Goal: Task Accomplishment & Management: Manage account settings

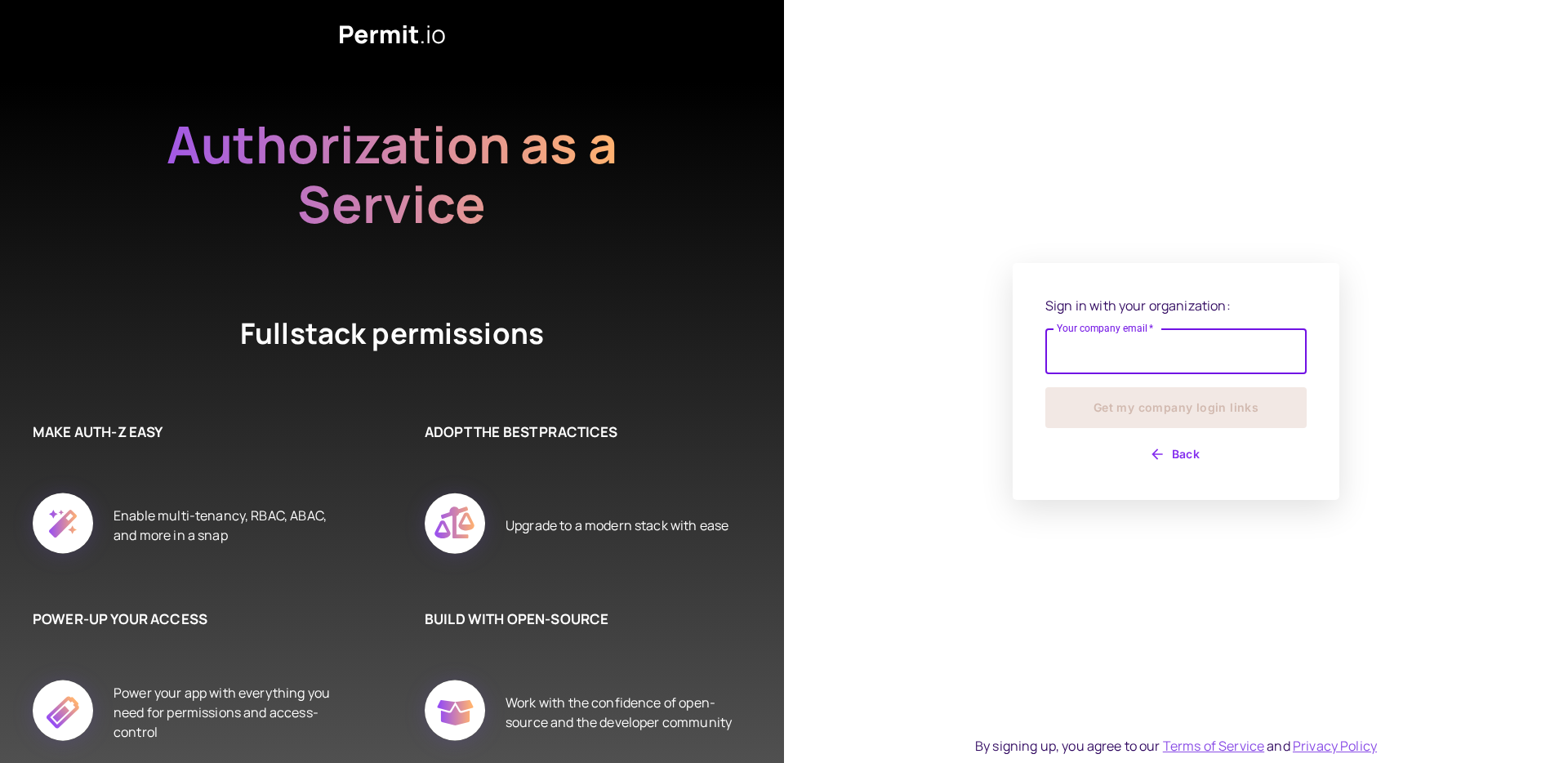
click at [1131, 355] on input "Your company email   *" at bounding box center [1176, 350] width 261 height 45
type input "**********"
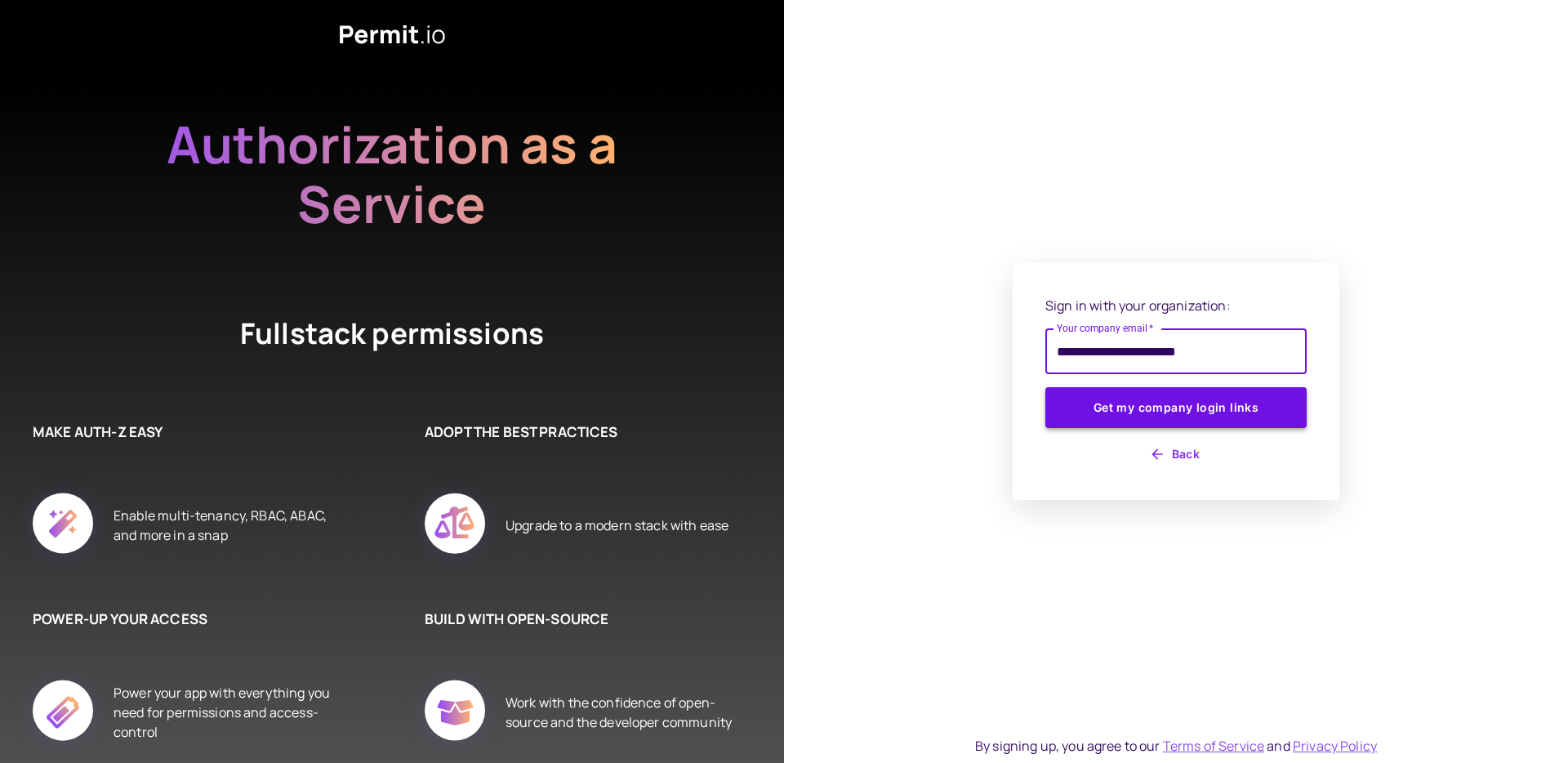
click at [1180, 418] on button "Get my company login links" at bounding box center [1176, 407] width 261 height 41
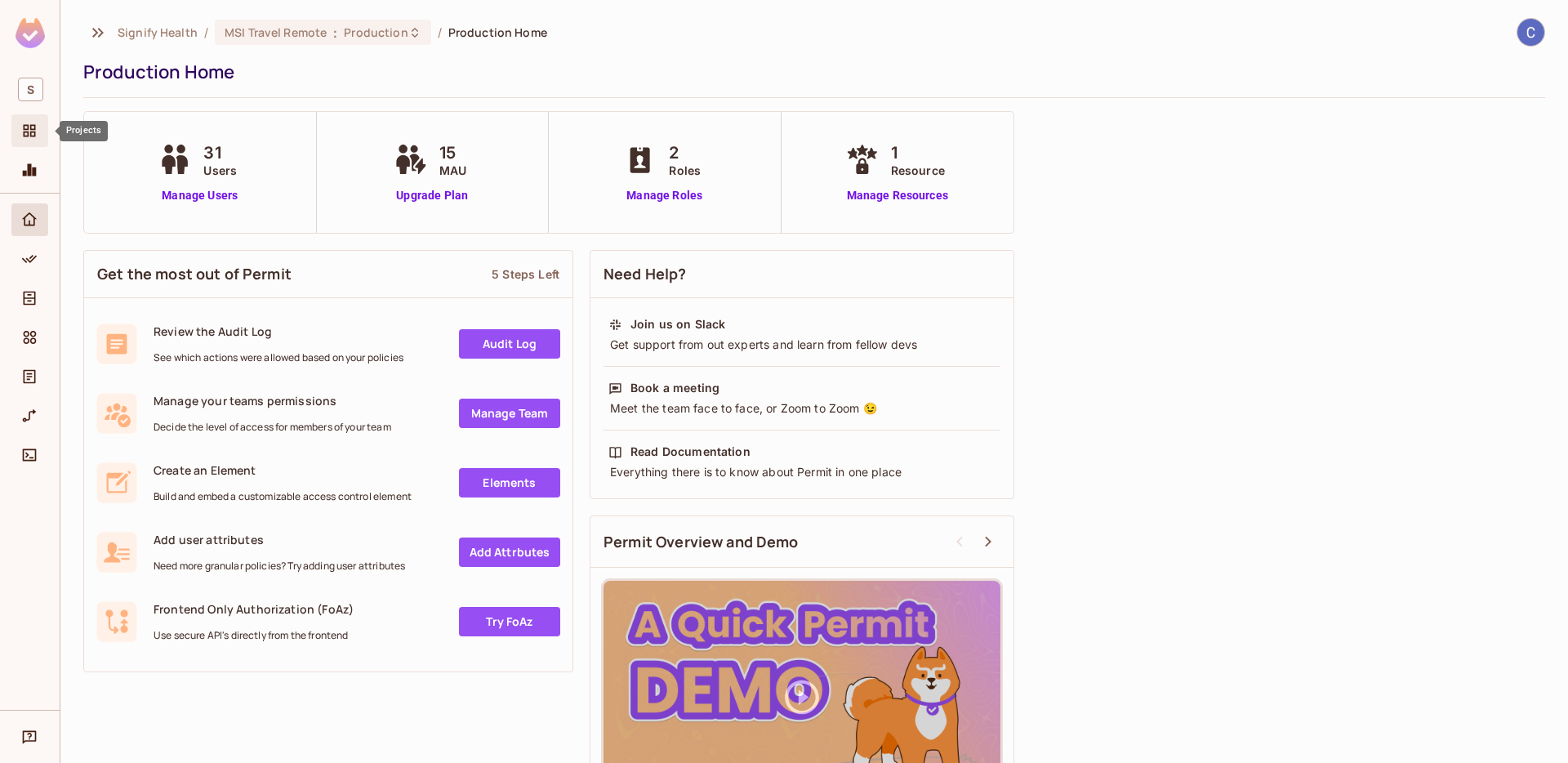
click at [30, 143] on div "Projects" at bounding box center [30, 131] width 37 height 33
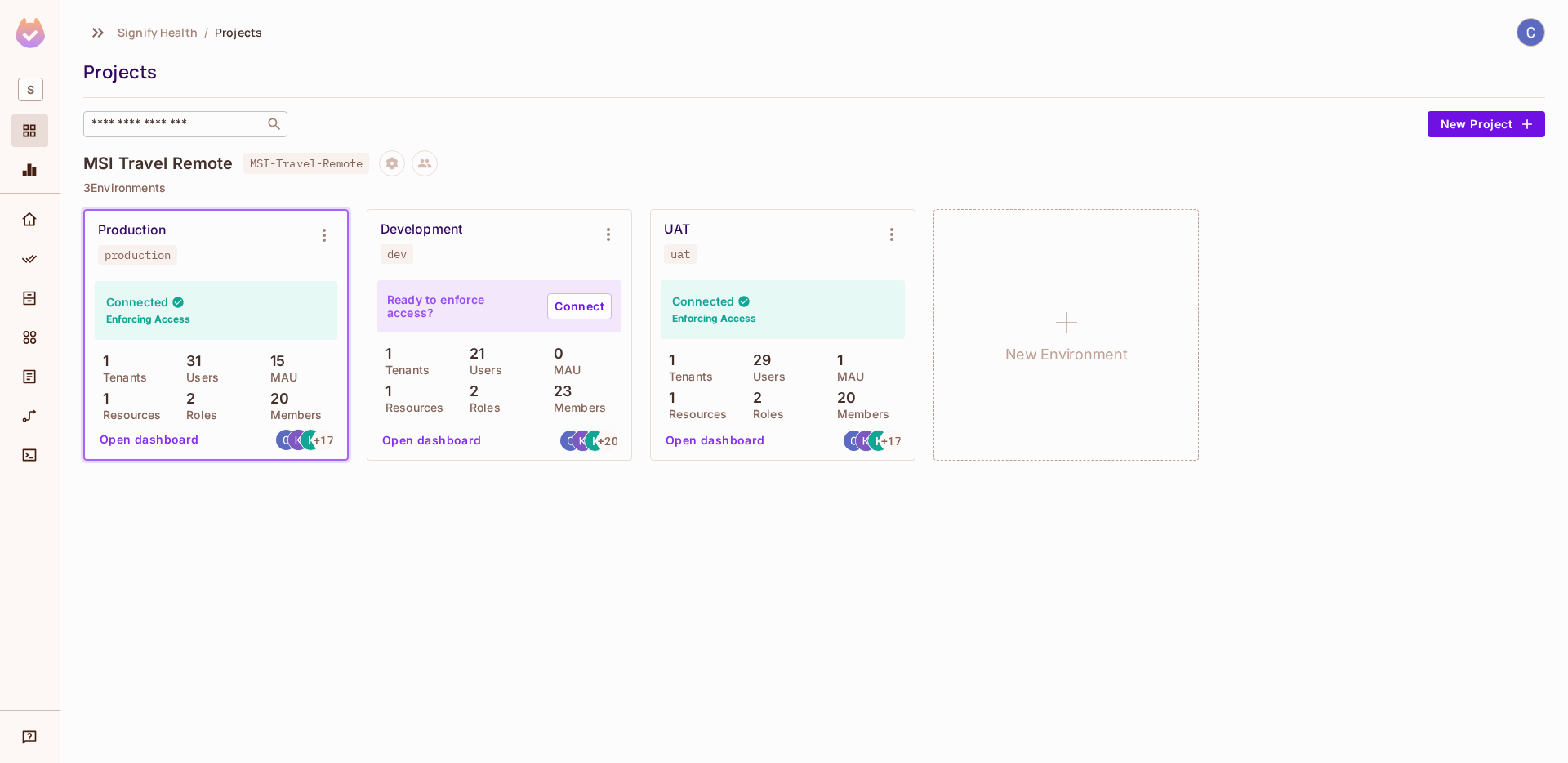
click at [160, 125] on input "text" at bounding box center [173, 124] width 171 height 16
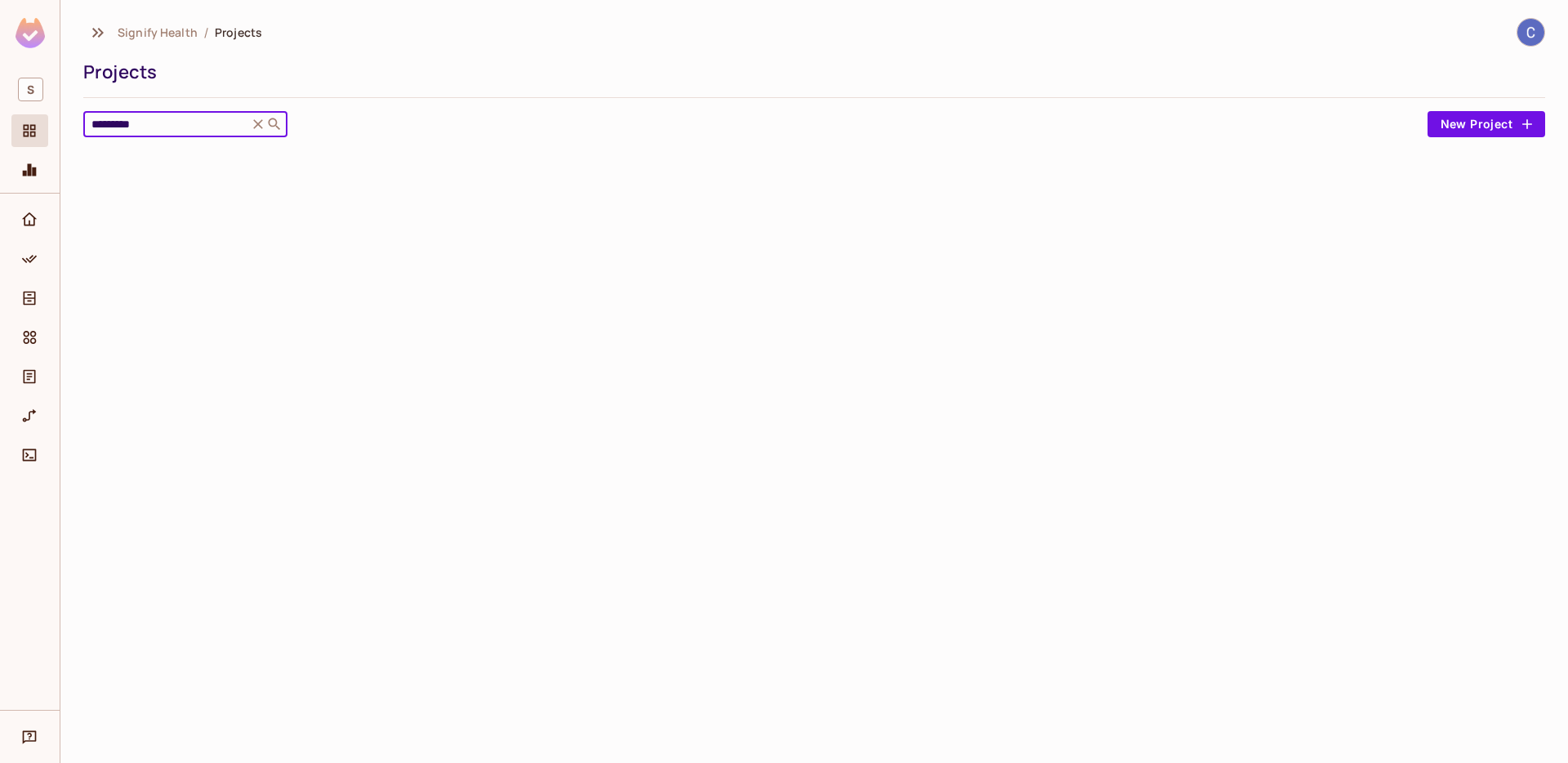
type input "*********"
click at [257, 127] on icon at bounding box center [257, 124] width 16 height 16
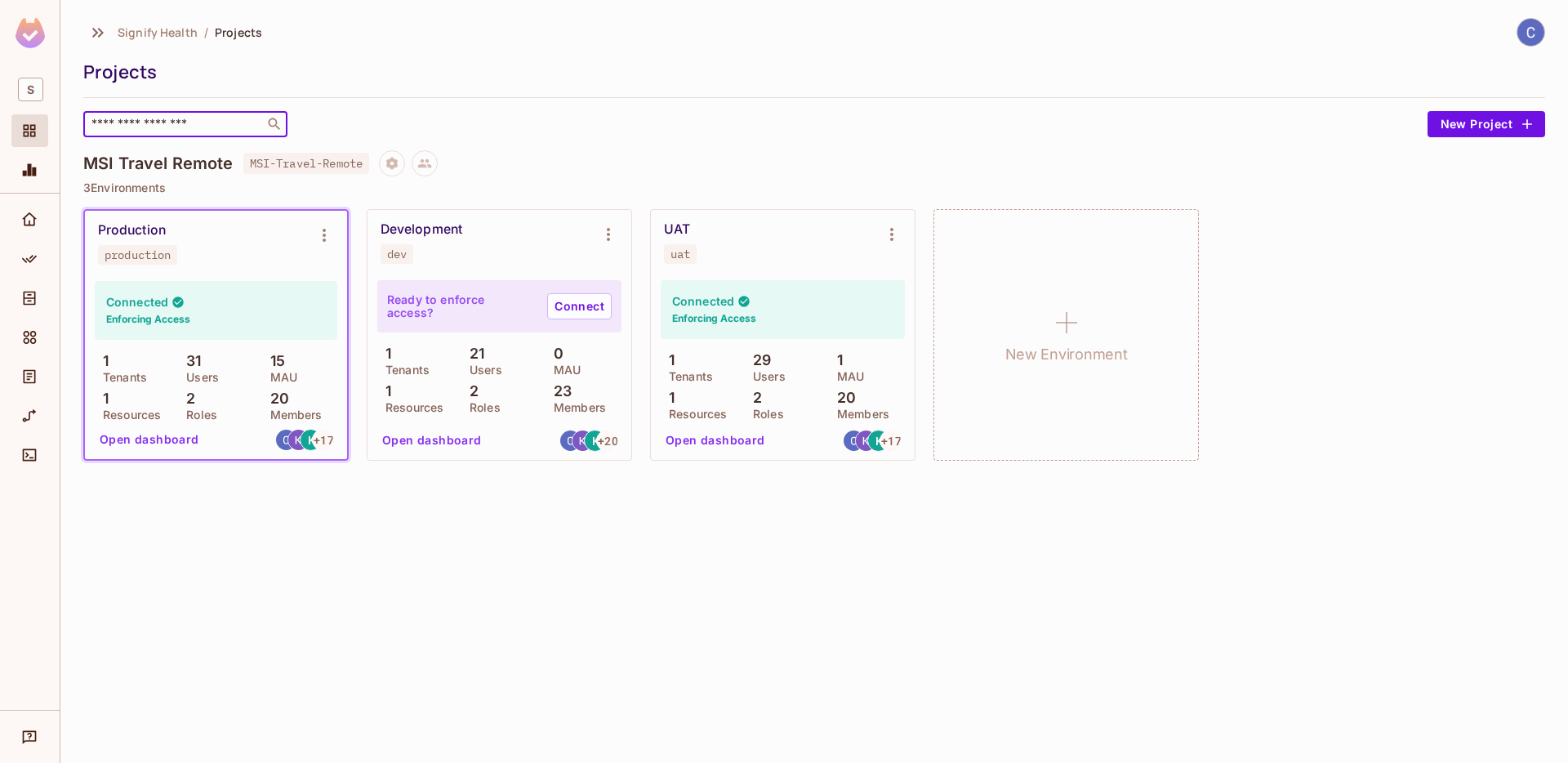
click at [192, 119] on input "text" at bounding box center [173, 124] width 171 height 16
type input "***"
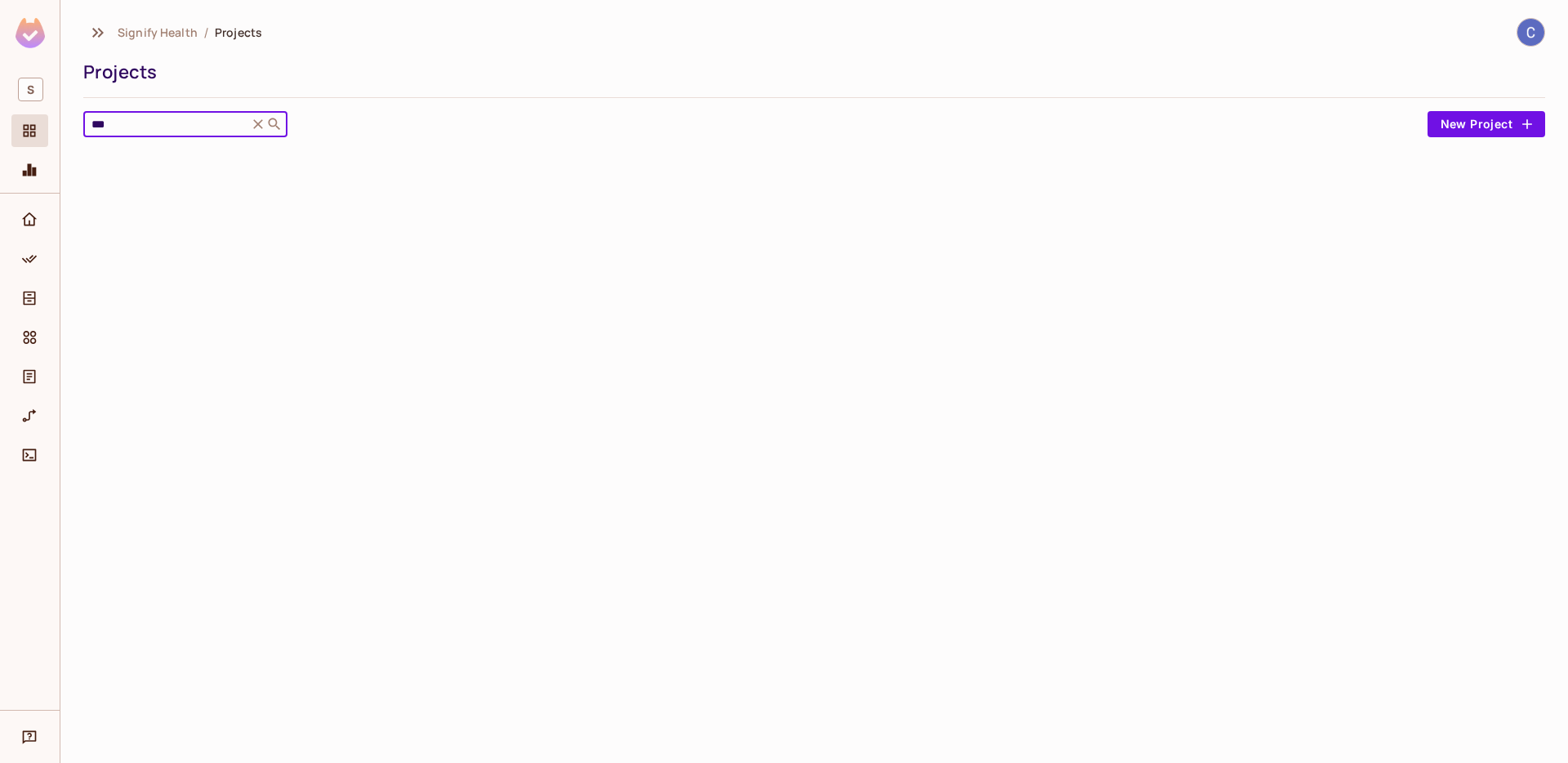
drag, startPoint x: 86, startPoint y: 116, endPoint x: 5, endPoint y: 118, distance: 81.0
click at [34, 115] on div "S Signify Health / Projects Projects *** ​ New Project" at bounding box center [784, 381] width 1568 height 763
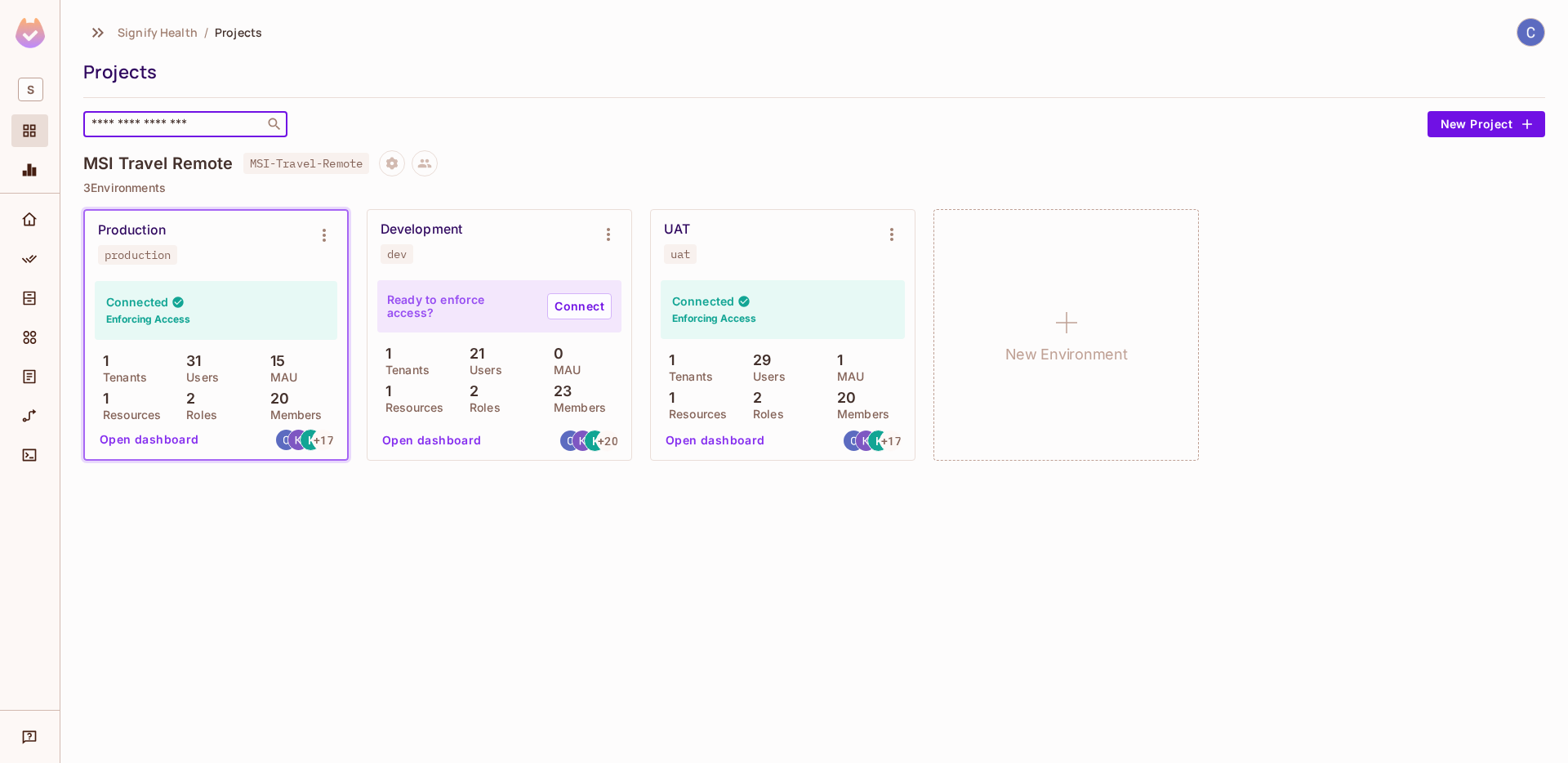
click at [462, 56] on div "Signify Health / Projects Projects ​ New Project" at bounding box center [814, 77] width 1463 height 119
click at [971, 123] on div "​" at bounding box center [752, 124] width 1337 height 26
click at [40, 460] on div "Connect" at bounding box center [32, 455] width 28 height 19
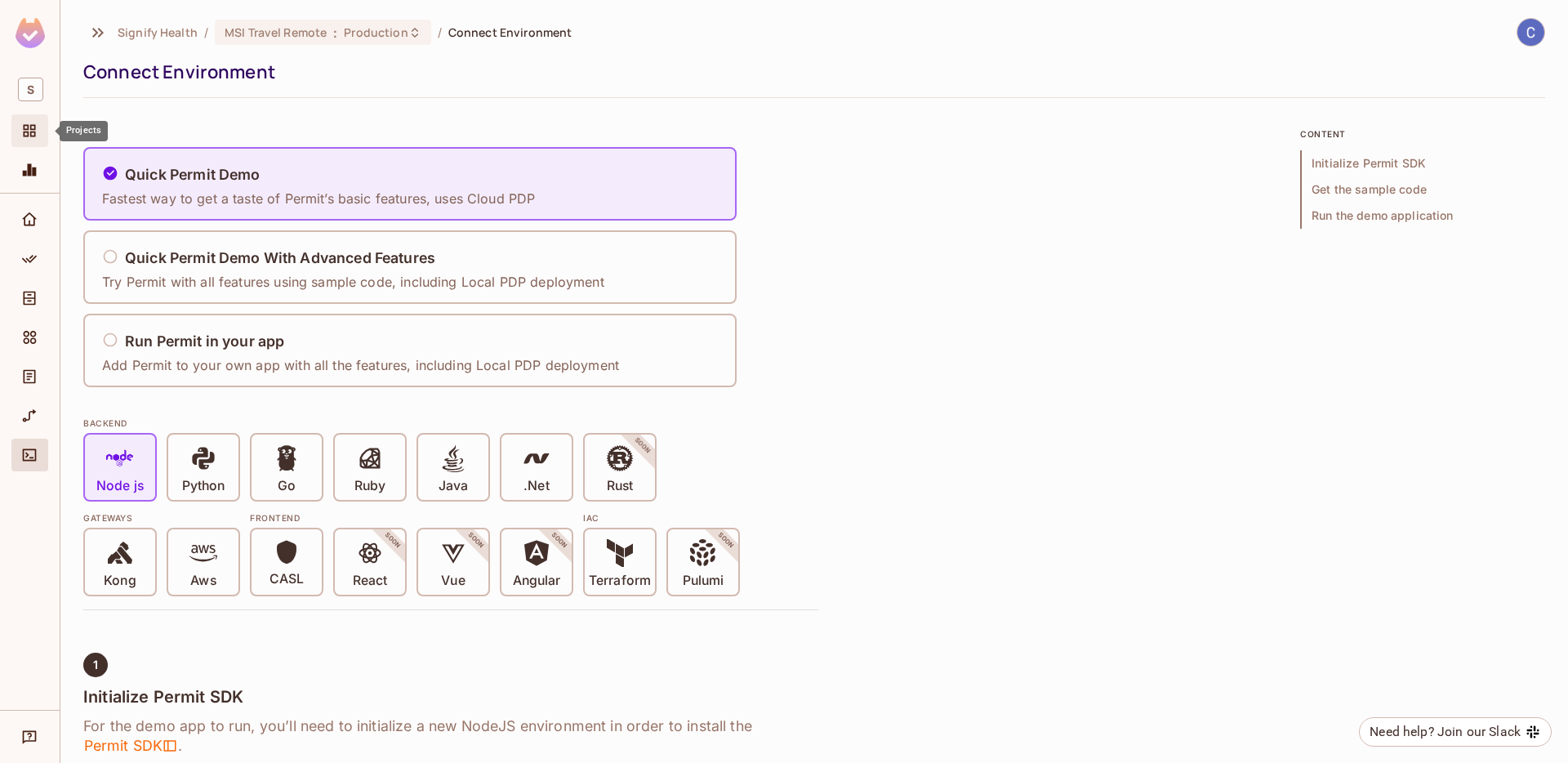
click at [27, 132] on icon "Projects" at bounding box center [29, 131] width 13 height 13
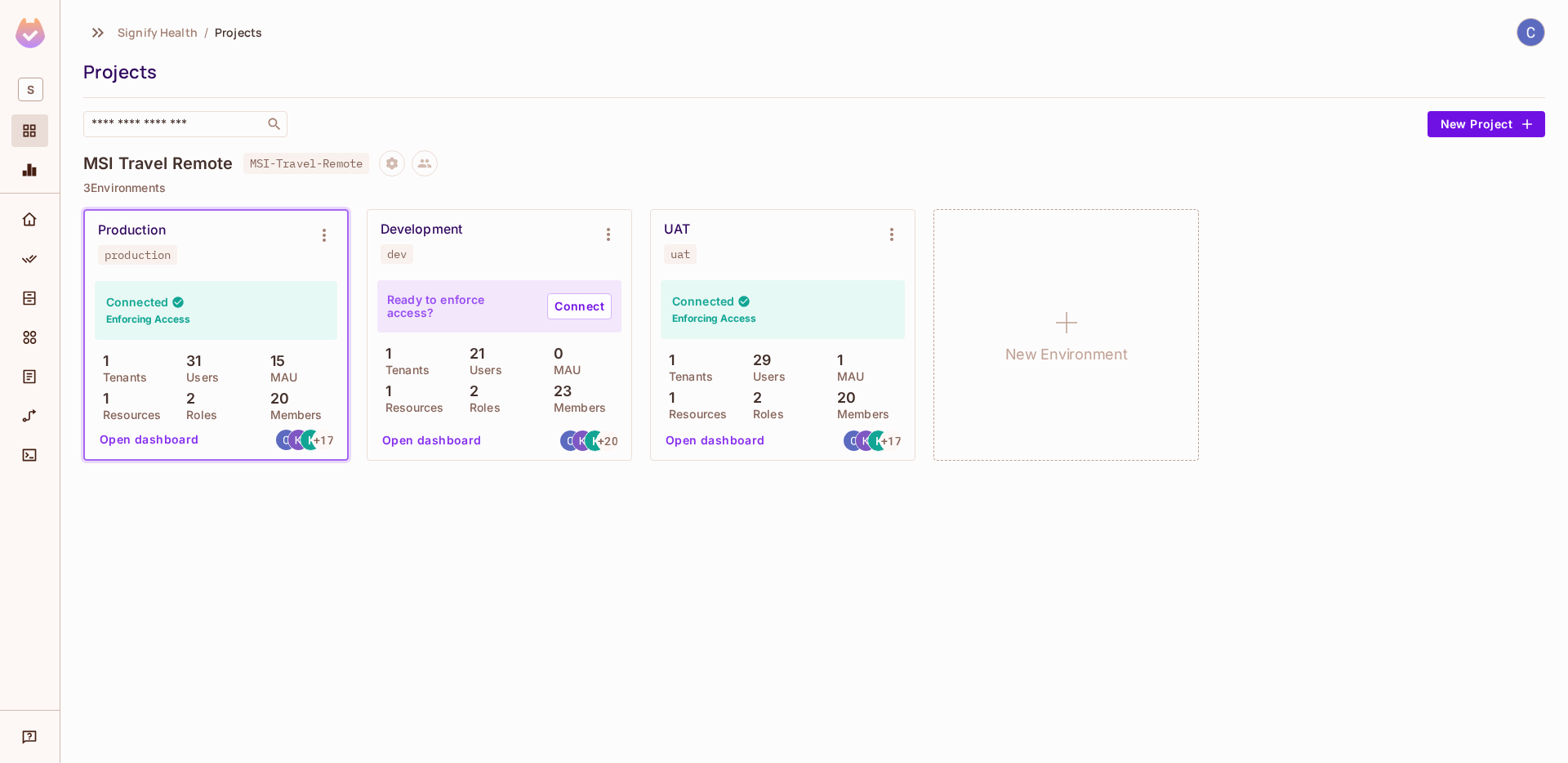
click at [192, 298] on div "Connected Enforcing Access" at bounding box center [216, 309] width 243 height 59
click at [165, 437] on button "Open dashboard" at bounding box center [149, 440] width 113 height 26
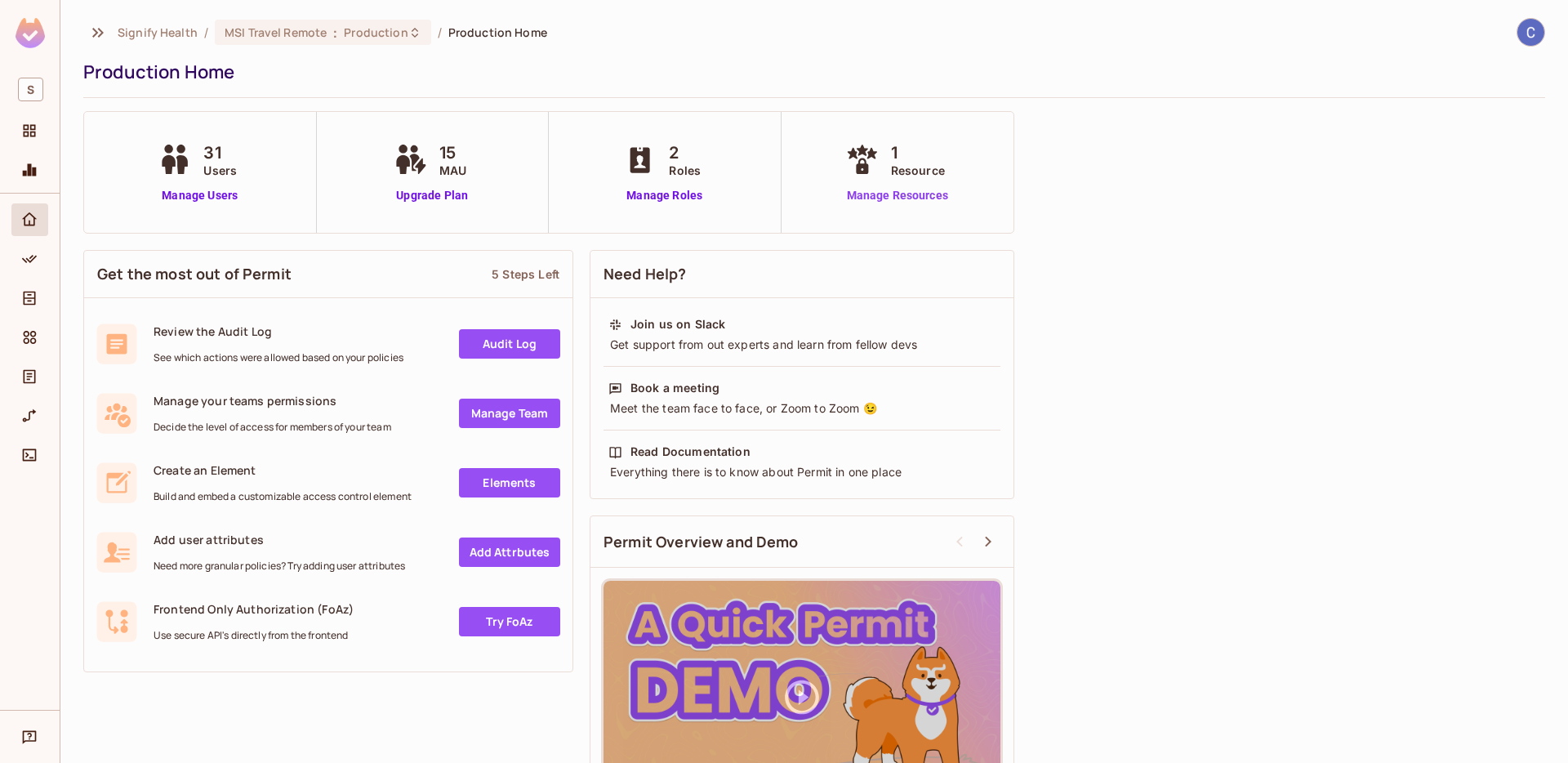
click at [866, 193] on link "Manage Resources" at bounding box center [898, 195] width 111 height 17
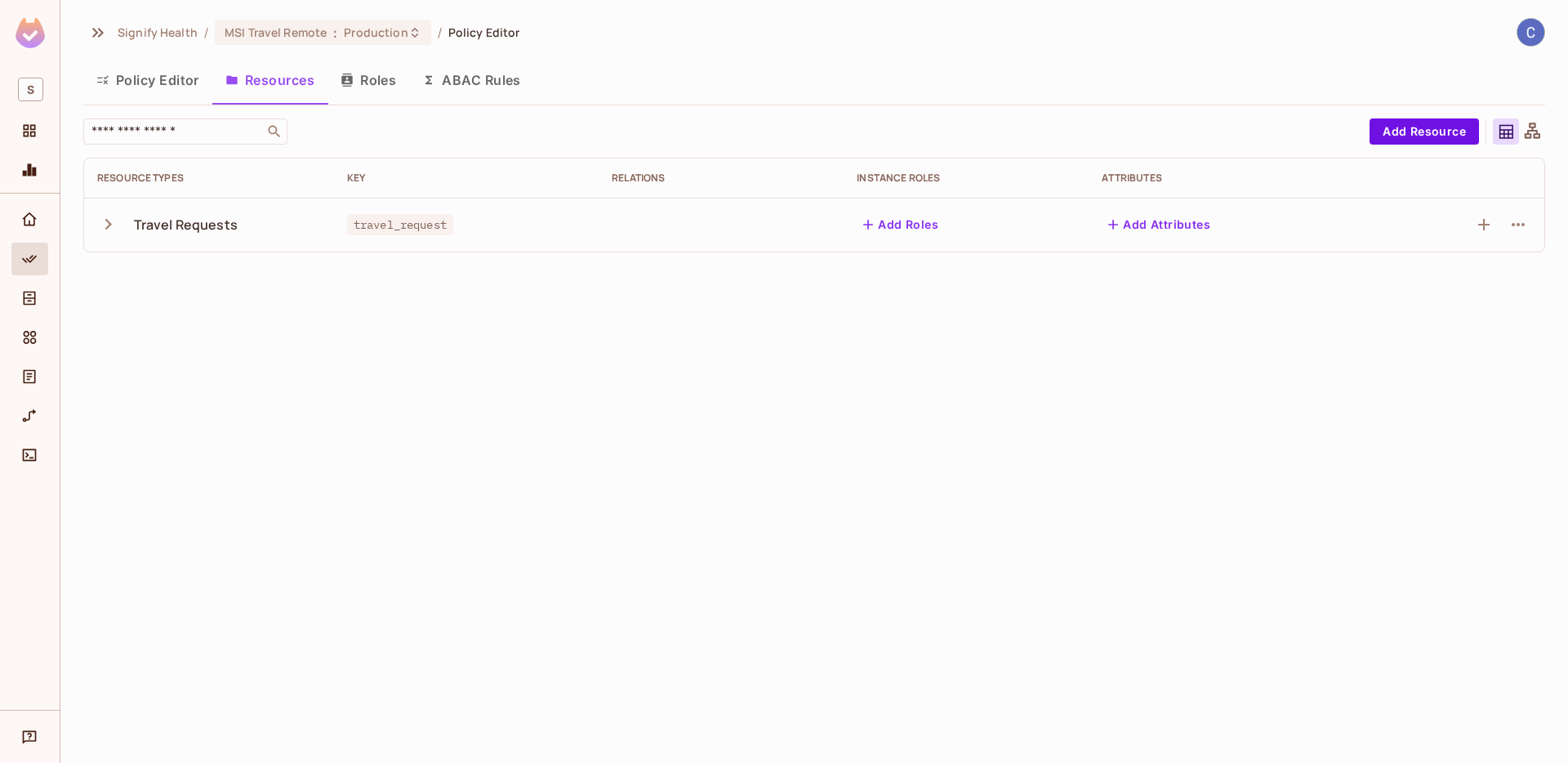
click at [111, 226] on icon "button" at bounding box center [107, 223] width 22 height 22
click at [823, 591] on div "Signify Health / MSI Travel Remote : Production / Policy Editor Policy Editor R…" at bounding box center [814, 381] width 1508 height 763
drag, startPoint x: 711, startPoint y: 584, endPoint x: 774, endPoint y: 506, distance: 100.3
click at [712, 583] on div "Signify Health / MSI Travel Remote : Production / Policy Editor Policy Editor R…" at bounding box center [814, 381] width 1508 height 763
click at [427, 223] on span "travel_request" at bounding box center [400, 224] width 106 height 21
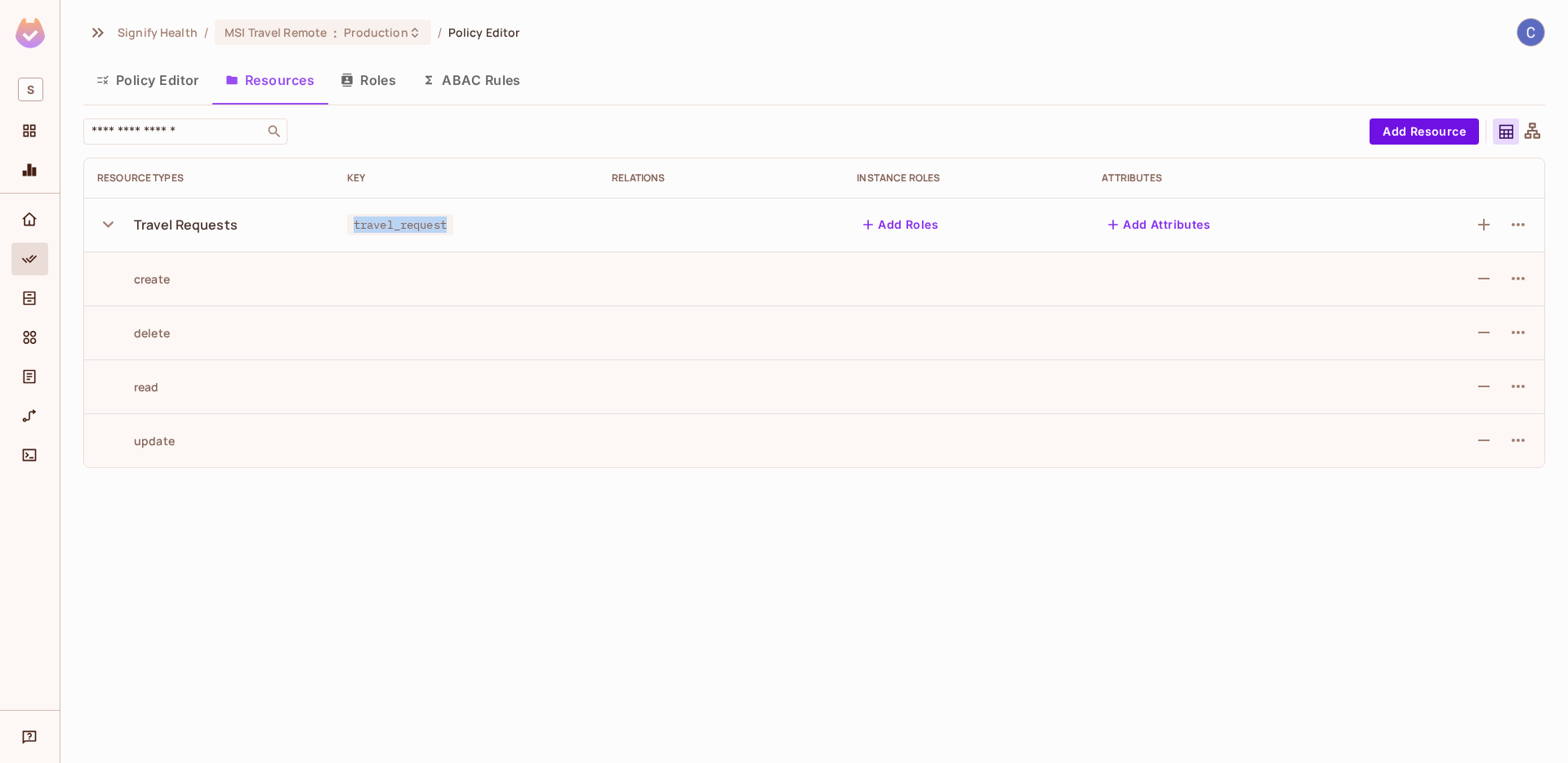
click at [427, 223] on span "travel_request" at bounding box center [400, 224] width 106 height 21
click at [1520, 219] on icon "button" at bounding box center [1519, 224] width 19 height 19
click at [1493, 282] on li "Edit Resource" at bounding box center [1440, 288] width 155 height 36
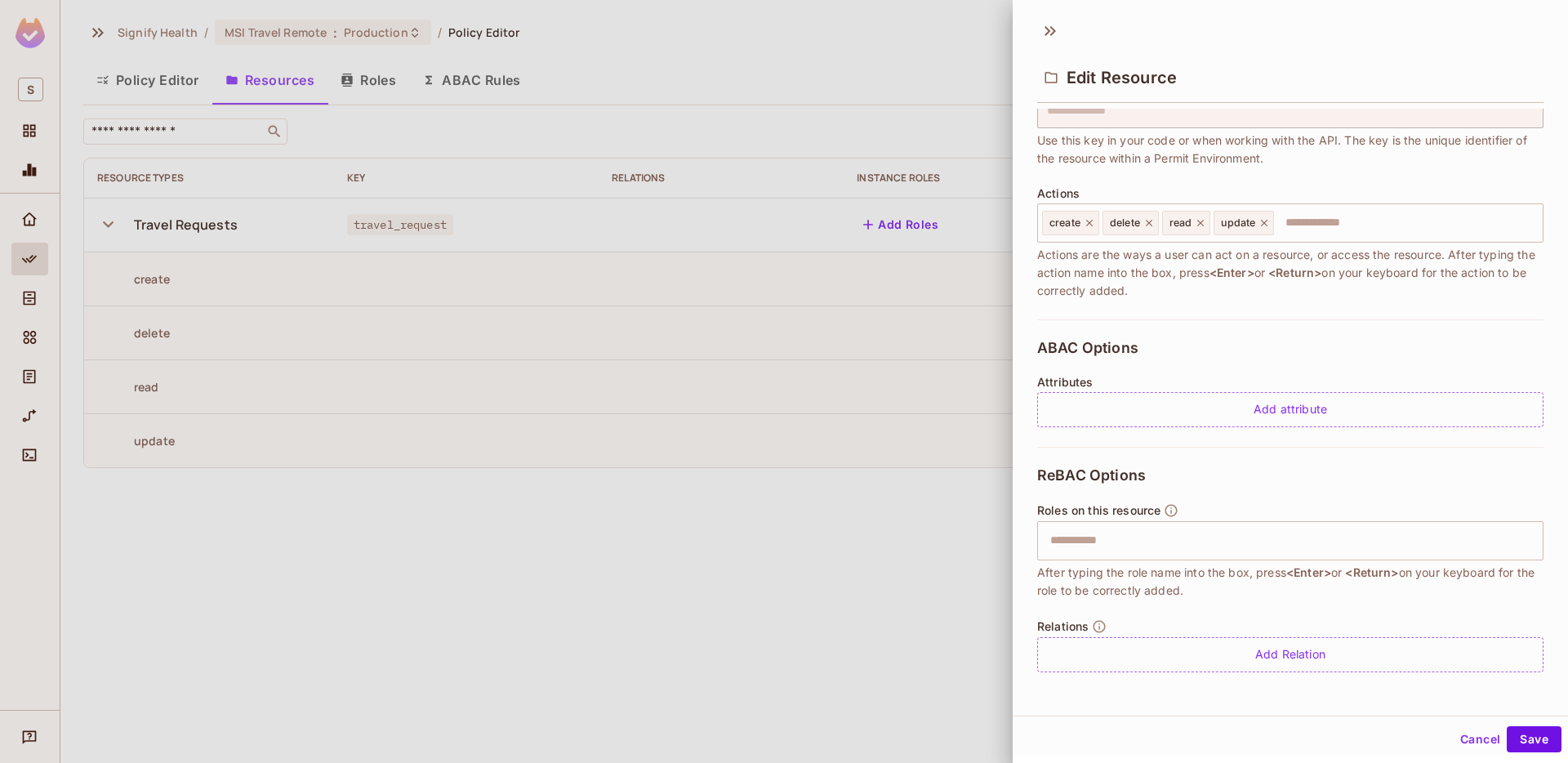
scroll to position [3, 0]
click at [1464, 737] on button "Cancel" at bounding box center [1480, 736] width 53 height 26
